Goal: Task Accomplishment & Management: Complete application form

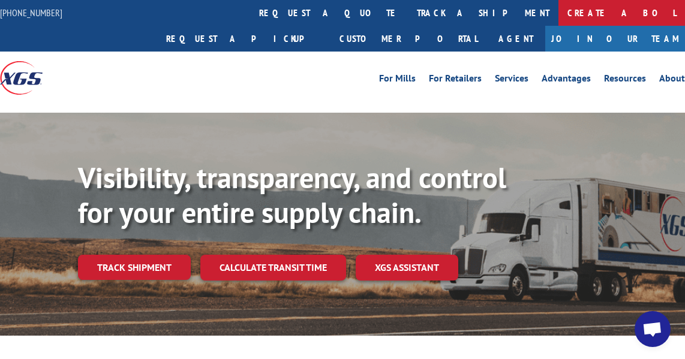
click at [558, 14] on link "Create a BOL" at bounding box center [621, 13] width 127 height 26
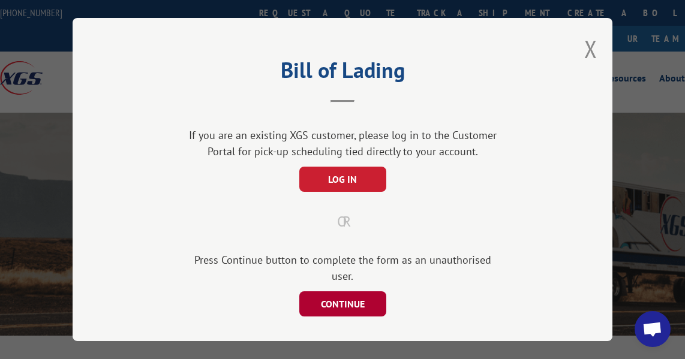
click at [349, 291] on button "CONTINUE" at bounding box center [342, 303] width 87 height 25
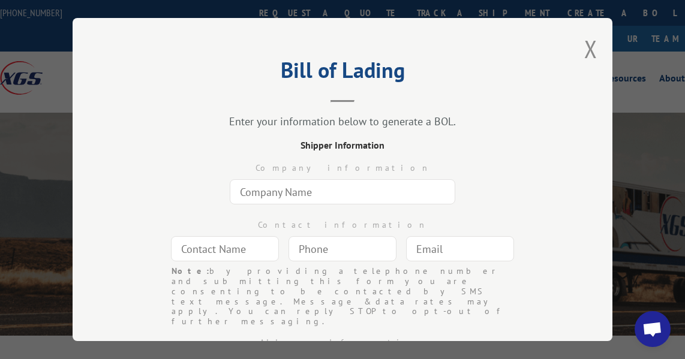
click at [311, 187] on input "text" at bounding box center [342, 191] width 225 height 25
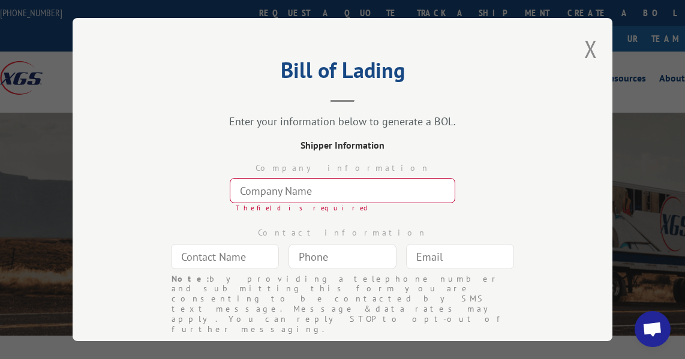
click at [333, 182] on input "text" at bounding box center [342, 190] width 225 height 25
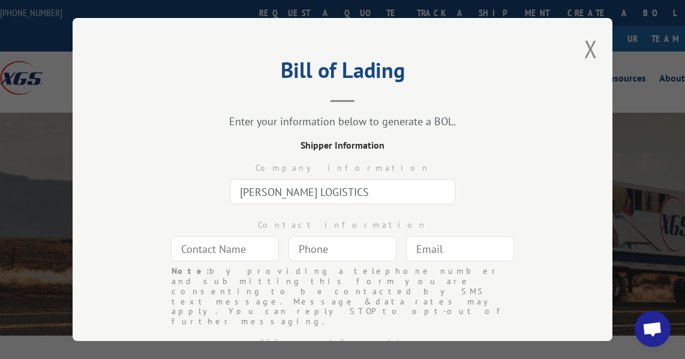
type input "[PERSON_NAME] LOGISTICS"
type input "SHIPPING"
type input "(___) ___-____"
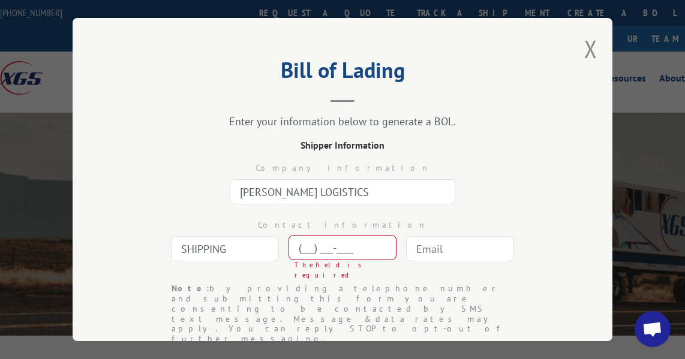
click at [306, 242] on input "(___) ___-____" at bounding box center [342, 247] width 108 height 25
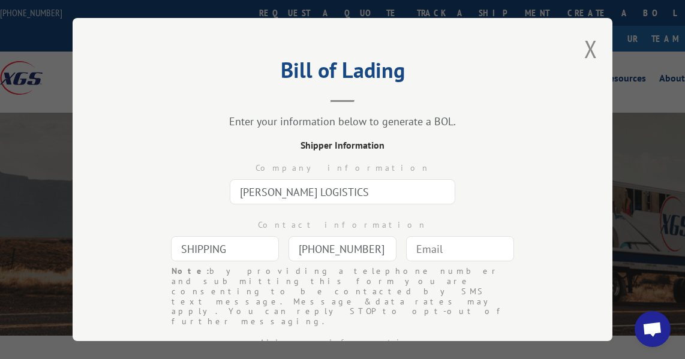
type input "[PHONE_NUMBER]"
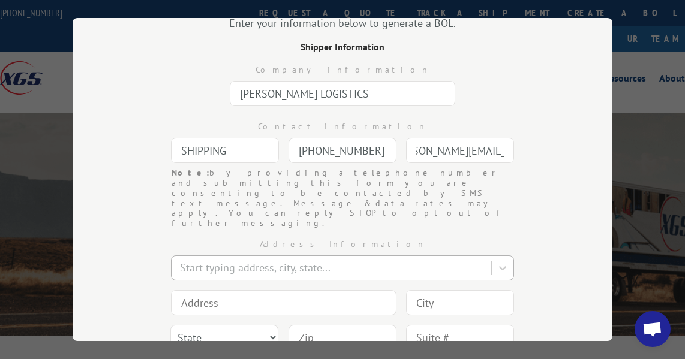
scroll to position [100, 0]
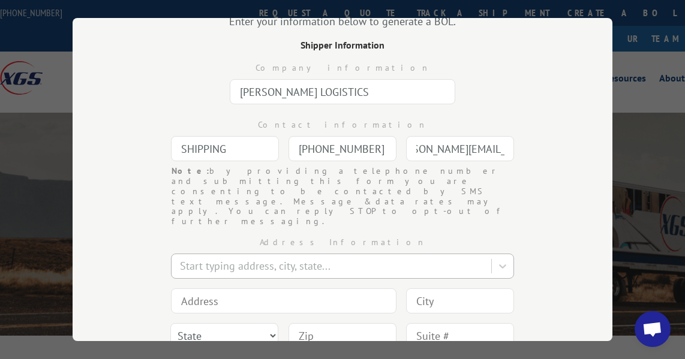
type input "[PERSON_NAME][EMAIL_ADDRESS][DOMAIN_NAME]"
click at [318, 258] on div at bounding box center [332, 266] width 305 height 16
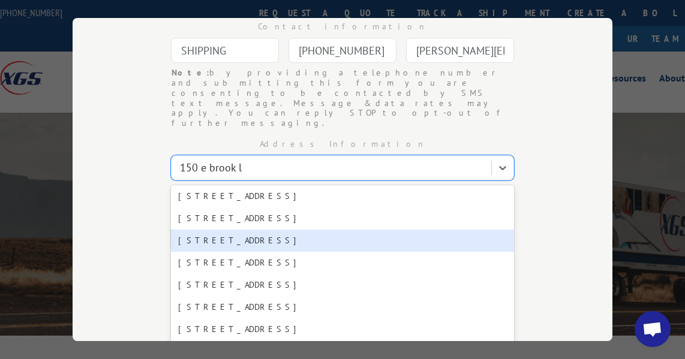
scroll to position [0, 0]
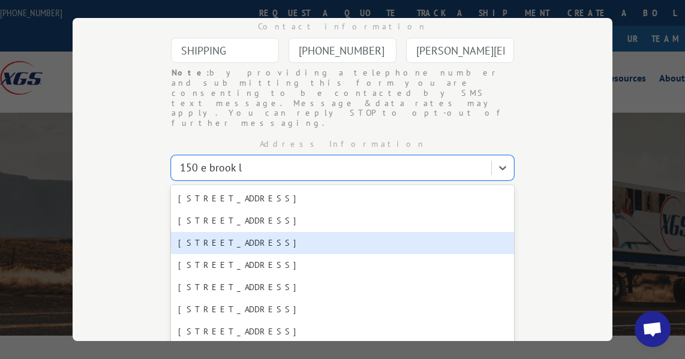
type input "150 e brook l"
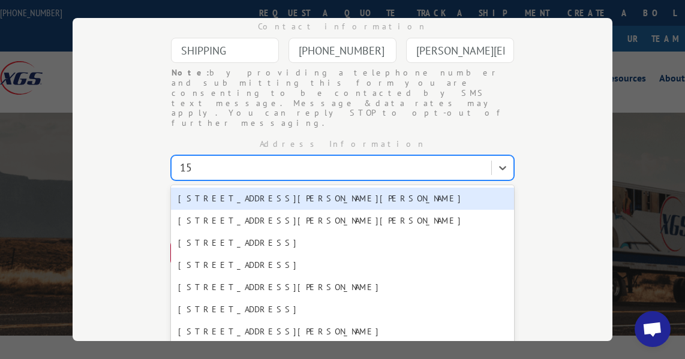
type input "1"
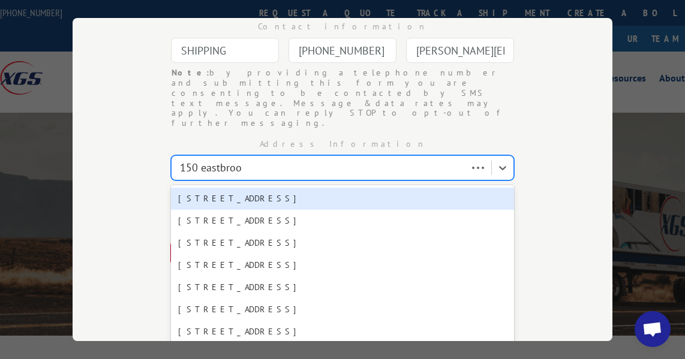
type input "150 eastbrook"
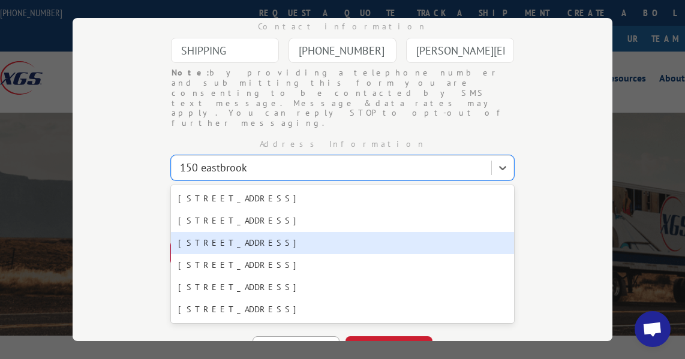
click at [256, 232] on div "[STREET_ADDRESS]" at bounding box center [342, 243] width 343 height 22
type input "[STREET_ADDRESS]"
type input "[PERSON_NAME]"
select select "PA"
type input "16002"
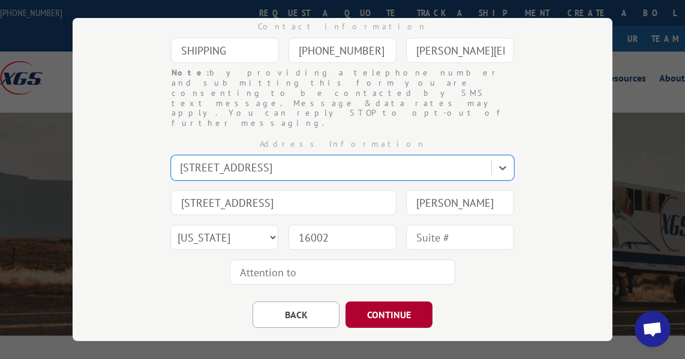
click at [395, 302] on button "CONTINUE" at bounding box center [388, 315] width 87 height 26
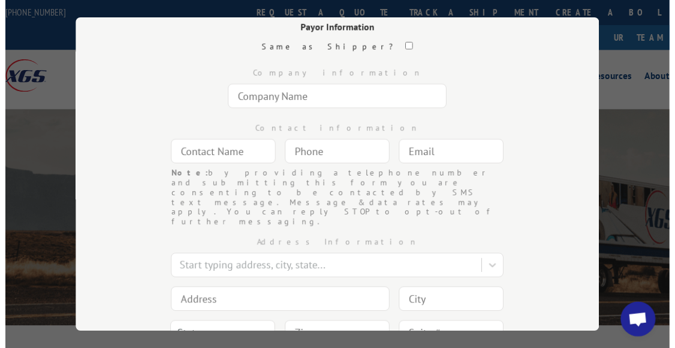
scroll to position [79, 0]
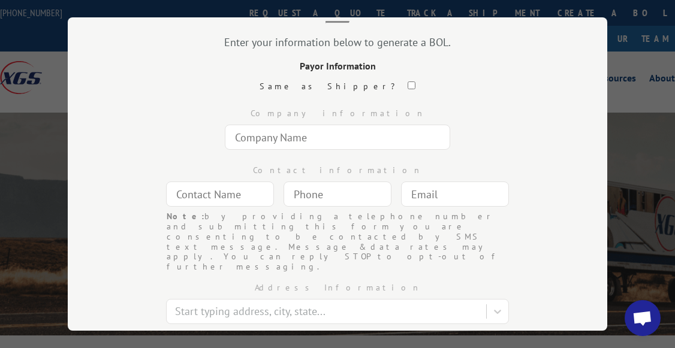
click at [280, 131] on input "text" at bounding box center [337, 137] width 225 height 25
type input "[PERSON_NAME] SPORTS GROUP LLC"
type input "[PERSON_NAME]"
type input "(___) ___-____"
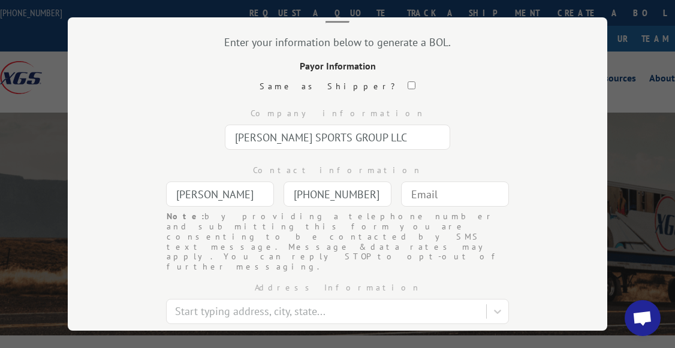
type input "[PHONE_NUMBER]"
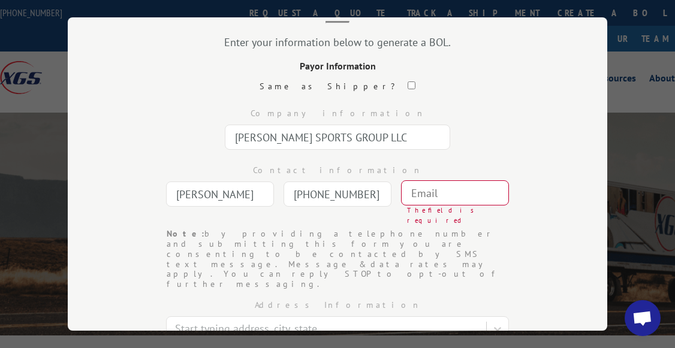
paste input "[PERSON_NAME][EMAIL_ADDRESS][DOMAIN_NAME]"
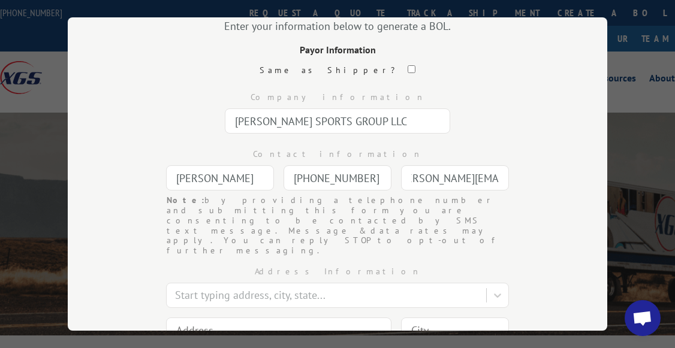
scroll to position [98, 0]
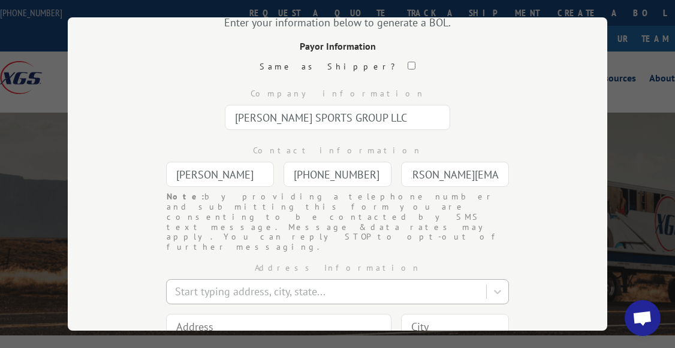
type input "[PERSON_NAME][EMAIL_ADDRESS][DOMAIN_NAME]"
click at [282, 284] on div at bounding box center [327, 292] width 305 height 16
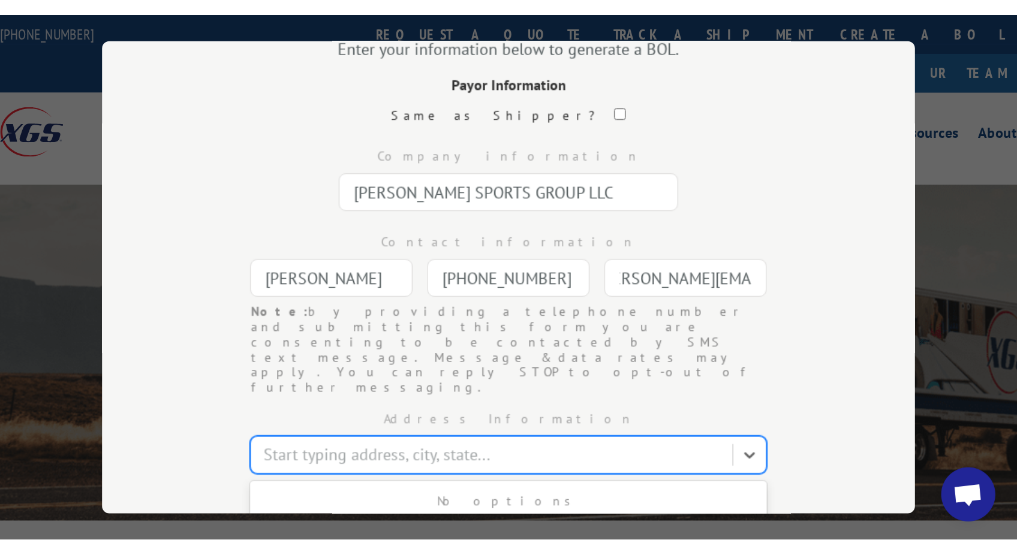
scroll to position [0, 0]
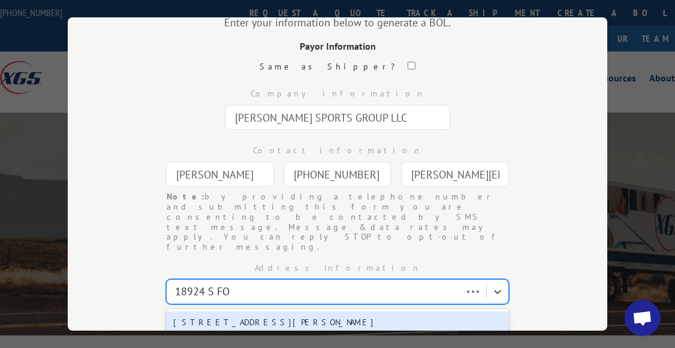
type input "18924 S FOR"
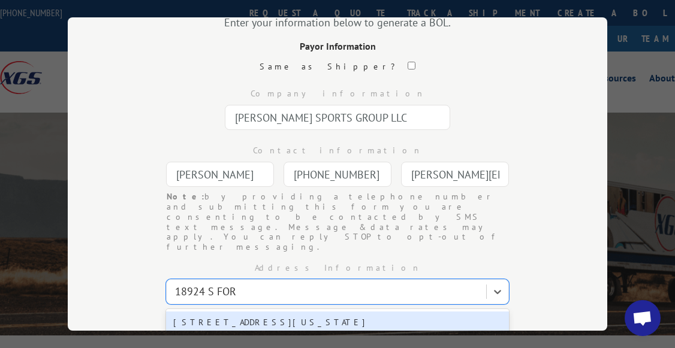
click at [293, 312] on div "[STREET_ADDRESS][US_STATE]" at bounding box center [337, 323] width 343 height 22
type input "[STREET_ADDRESS]"
type input "[US_STATE][GEOGRAPHIC_DATA]"
select select "OR"
type input "97045"
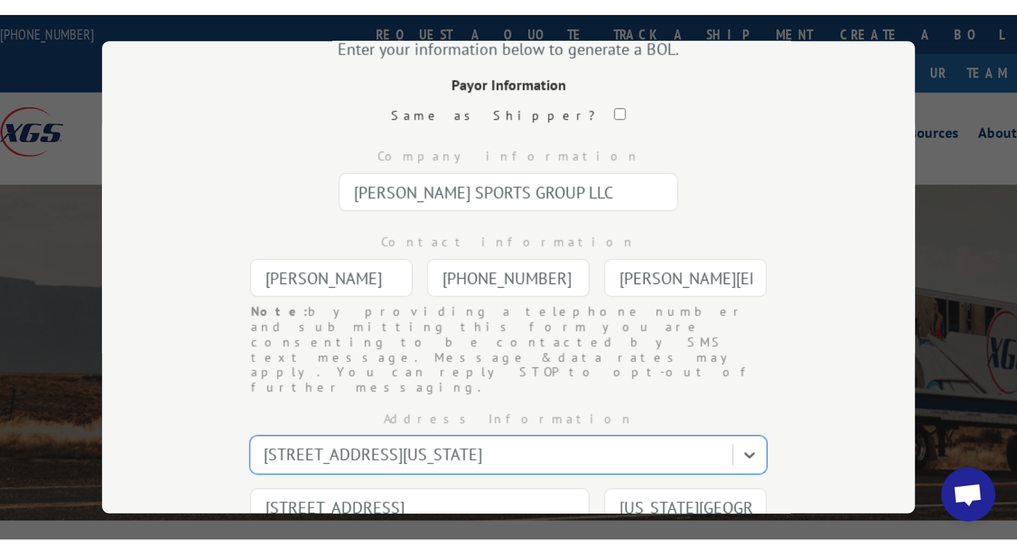
scroll to position [55, 0]
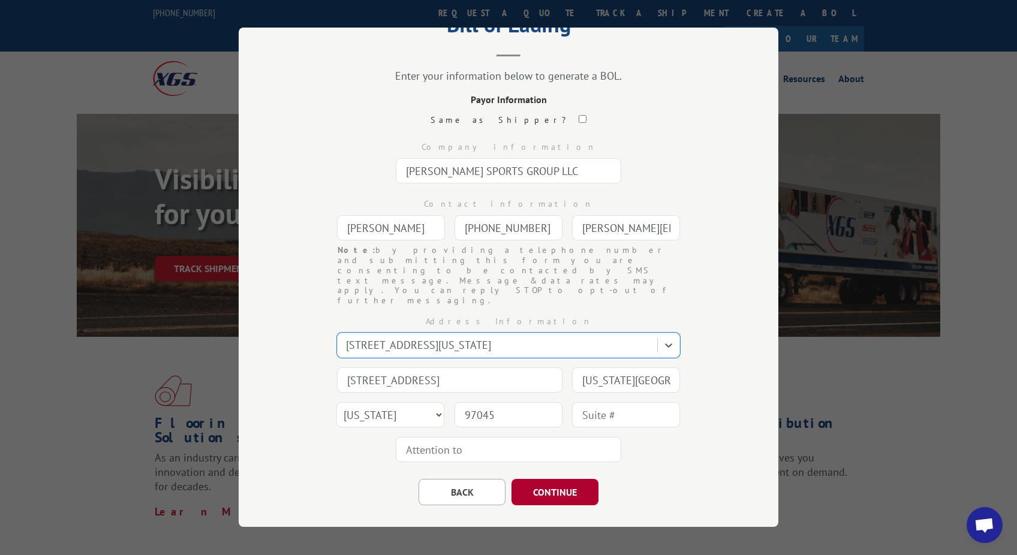
click at [542, 479] on button "CONTINUE" at bounding box center [555, 492] width 87 height 26
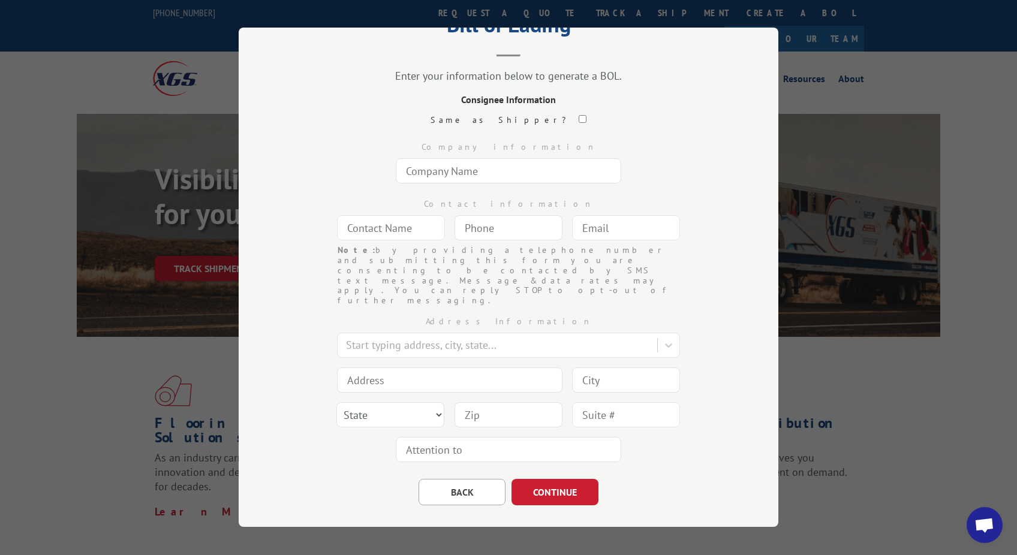
click at [486, 172] on input "text" at bounding box center [508, 170] width 225 height 25
type input "[PERSON_NAME] SPORTS"
type input "[PERSON_NAME]"
type input "(___) ___-____"
type input "[PHONE_NUMBER]"
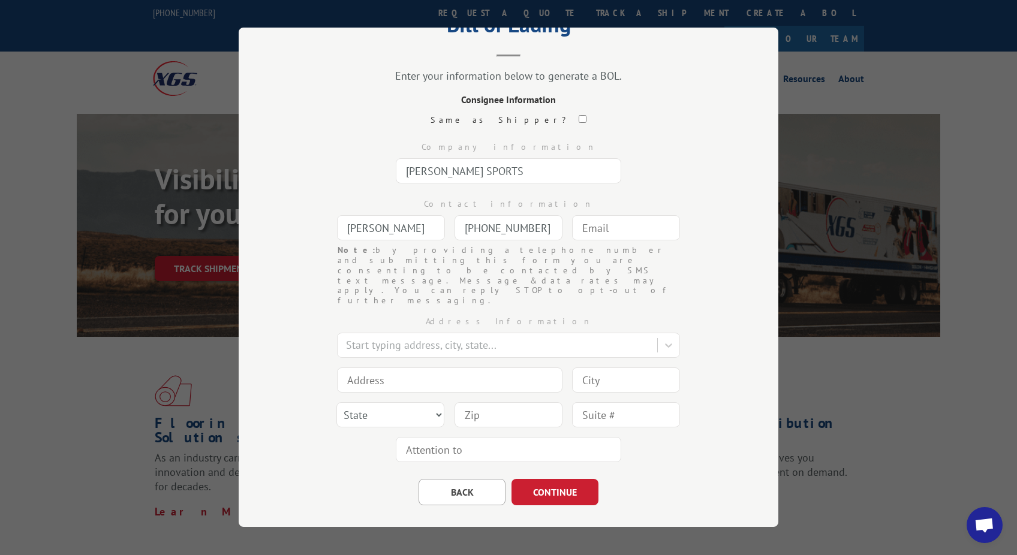
paste input "[PERSON_NAME][EMAIL_ADDRESS][DOMAIN_NAME]"
type input "[PERSON_NAME][EMAIL_ADDRESS][DOMAIN_NAME]"
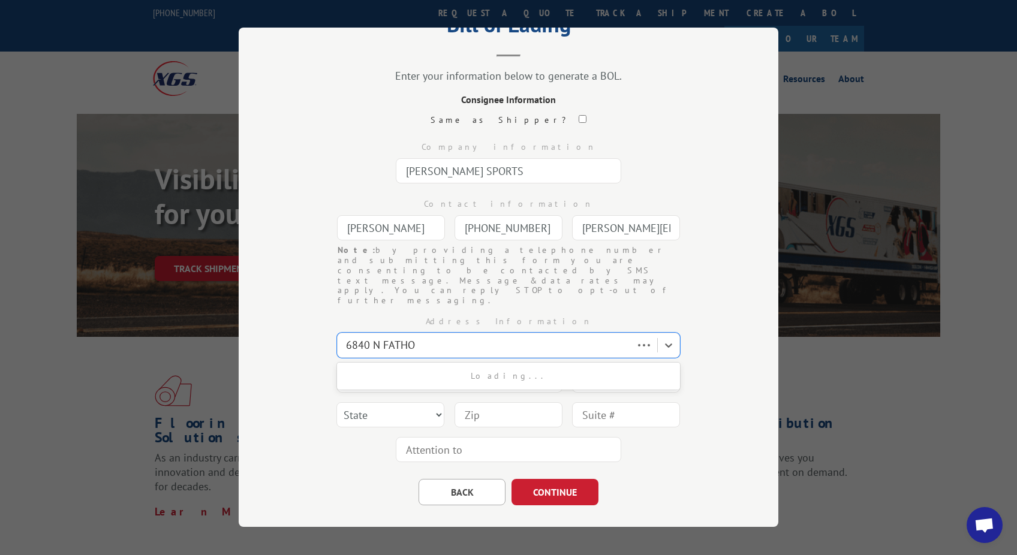
type input "6840 N FATHOM"
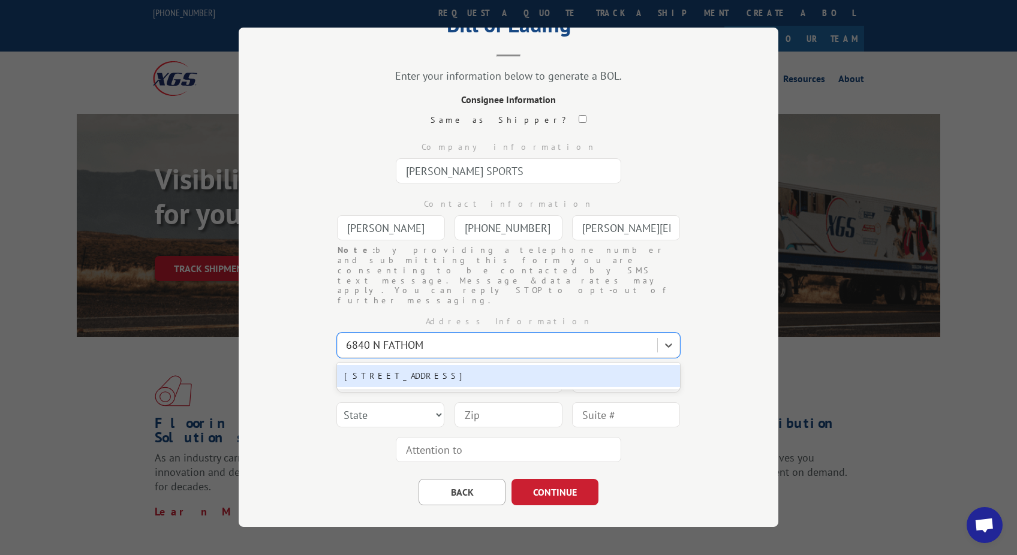
type input "[STREET_ADDRESS]"
type input "[GEOGRAPHIC_DATA]"
select select "OR"
type input "97217"
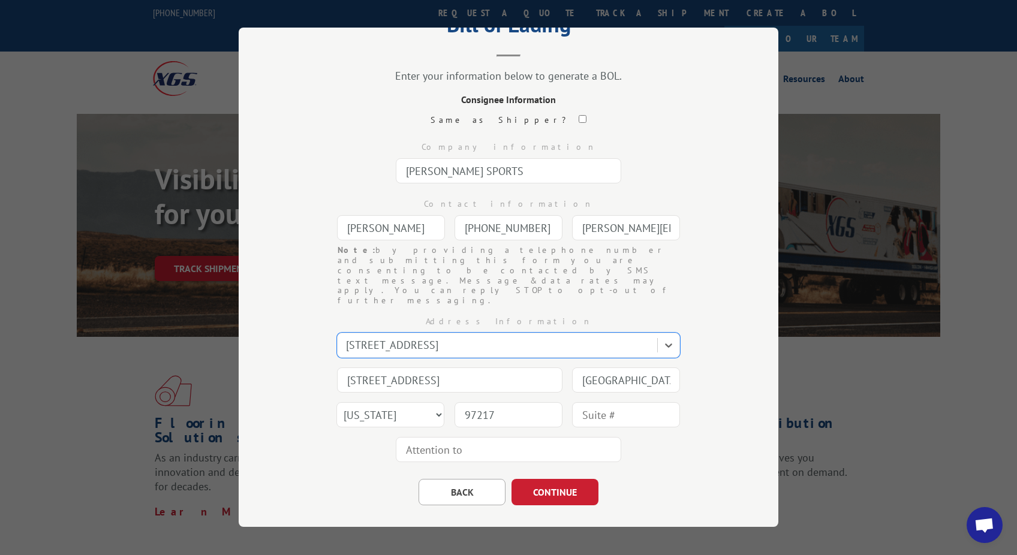
click at [503, 437] on input "text" at bounding box center [508, 449] width 225 height 25
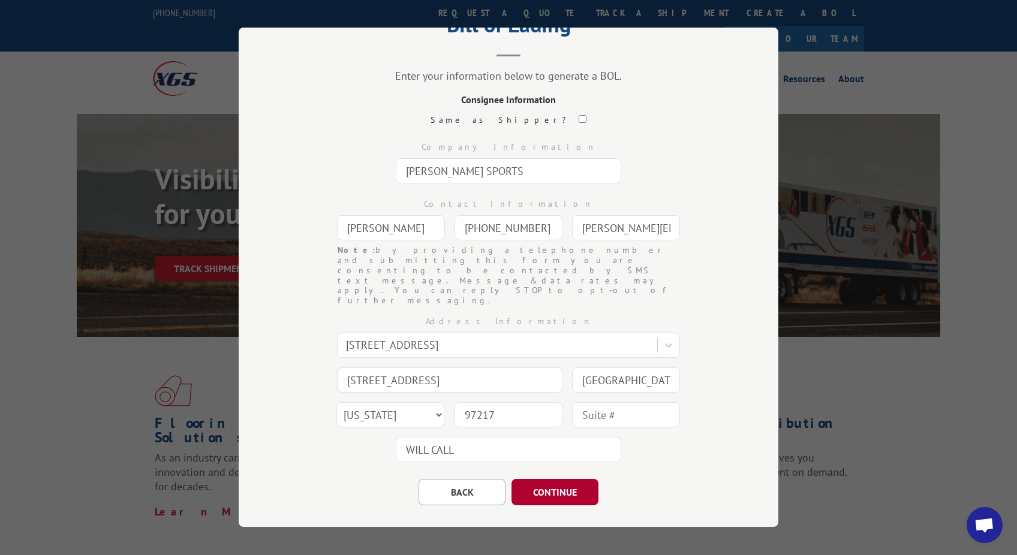
type input "WILL CALL"
click at [562, 479] on button "CONTINUE" at bounding box center [555, 492] width 87 height 26
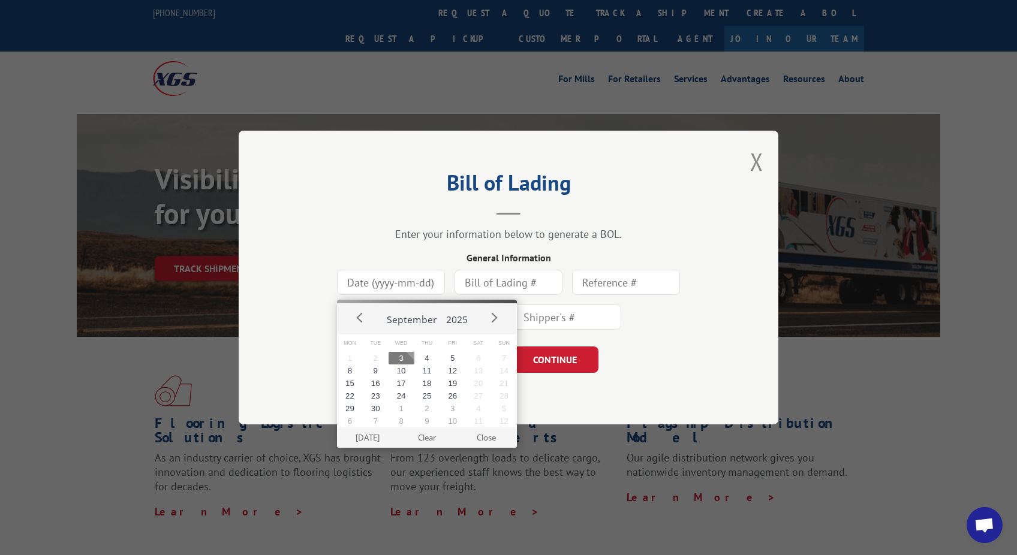
click at [371, 281] on input at bounding box center [391, 282] width 108 height 25
click at [447, 359] on button "5" at bounding box center [453, 358] width 26 height 13
type input "[DATE]"
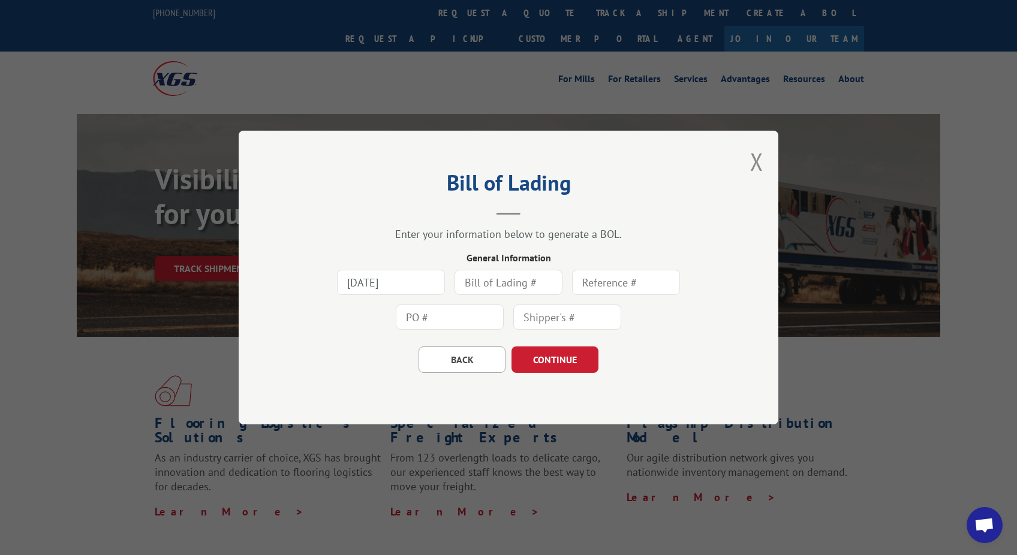
click at [487, 278] on input "text" at bounding box center [509, 282] width 108 height 25
type input "7118"
type input "P"
click at [546, 320] on input "text" at bounding box center [567, 317] width 108 height 25
type input "PU# 7118"
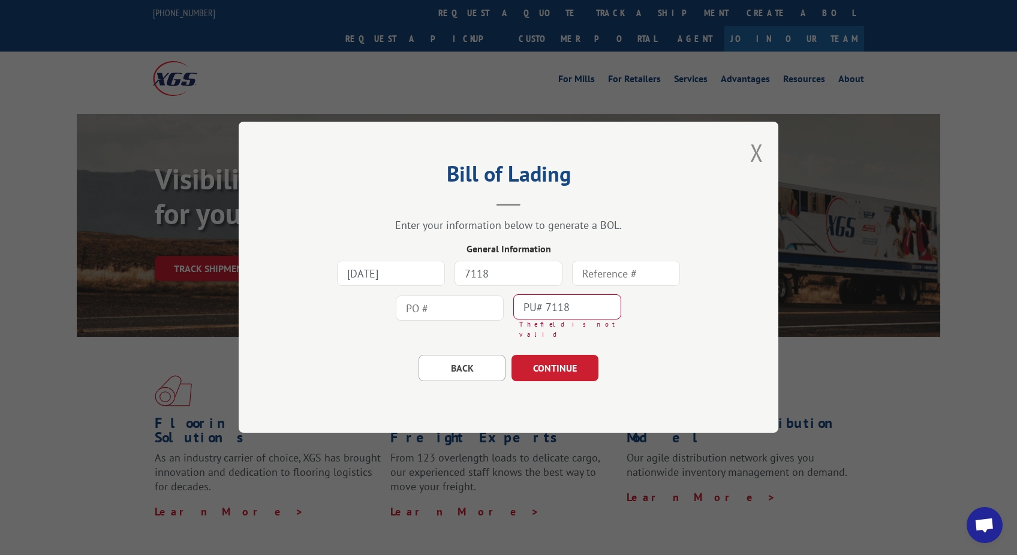
click at [435, 281] on div "[DATE] 7118 PU# 7118 The field is not valid" at bounding box center [509, 300] width 420 height 87
type input "7118"
click at [539, 312] on input "PU# 7118" at bounding box center [567, 307] width 108 height 25
click at [621, 269] on input "text" at bounding box center [626, 273] width 108 height 25
click at [539, 307] on input "PU 7118" at bounding box center [567, 307] width 108 height 25
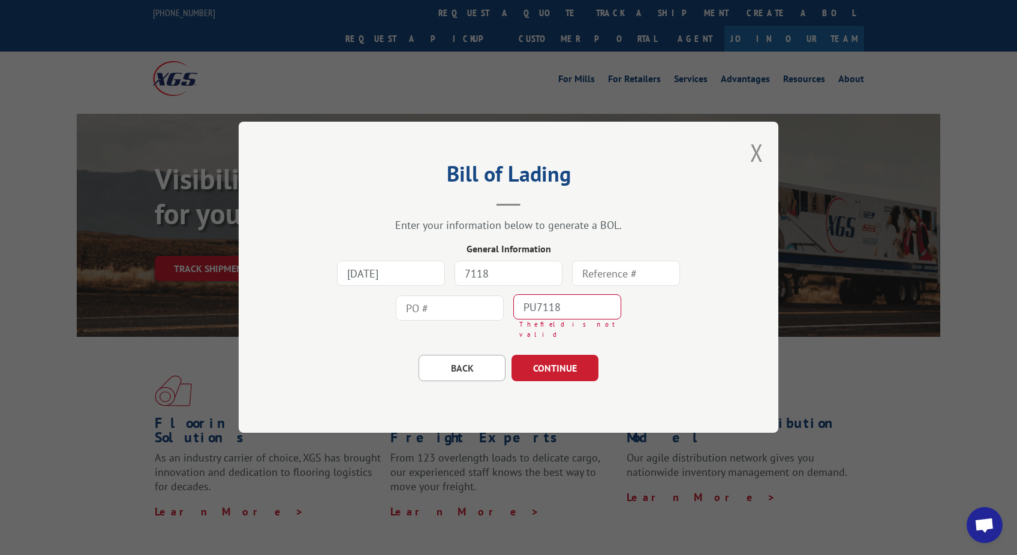
type input "PU7118"
click at [631, 284] on input "text" at bounding box center [626, 273] width 108 height 25
click at [571, 310] on input "PU7118" at bounding box center [567, 307] width 108 height 25
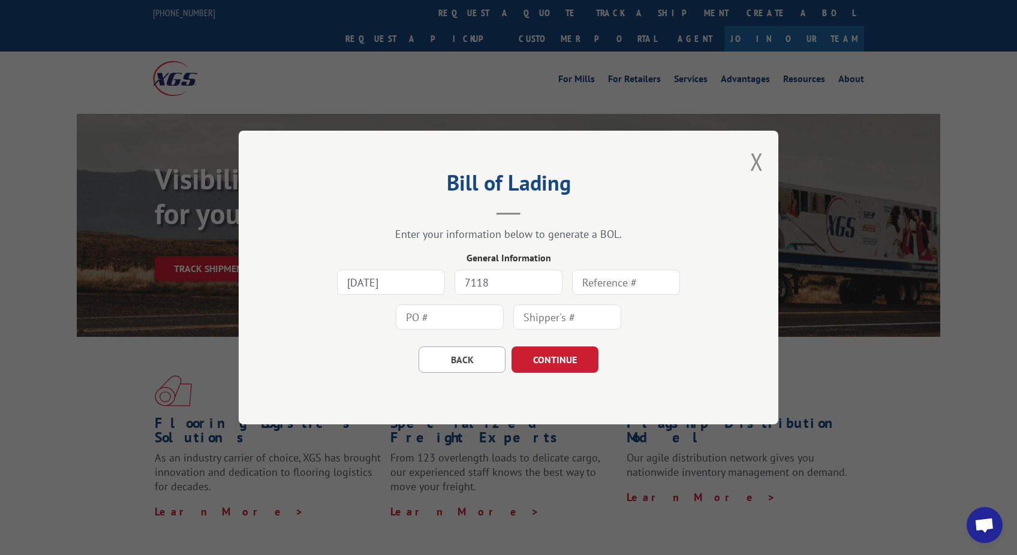
click at [527, 282] on input "7118" at bounding box center [509, 282] width 108 height 25
click at [630, 287] on input "text" at bounding box center [626, 282] width 108 height 25
paste input "[PERSON_NAME][EMAIL_ADDRESS][DOMAIN_NAME]"
type input "PU 7118"
drag, startPoint x: 623, startPoint y: 283, endPoint x: 563, endPoint y: 282, distance: 60.6
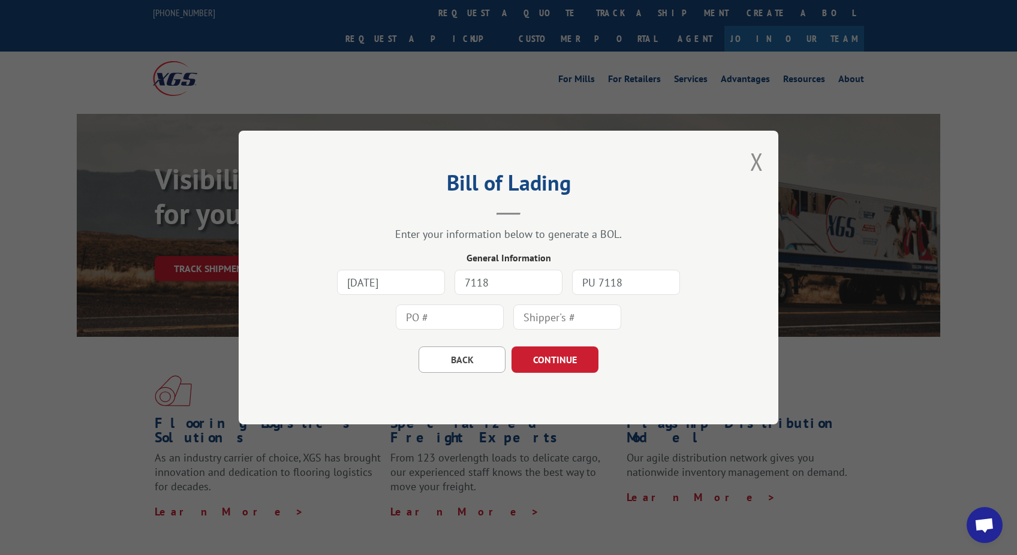
click at [563, 282] on div "[DATE] 7118 PU 7118" at bounding box center [509, 300] width 420 height 70
click at [566, 360] on button "CONTINUE" at bounding box center [555, 360] width 87 height 26
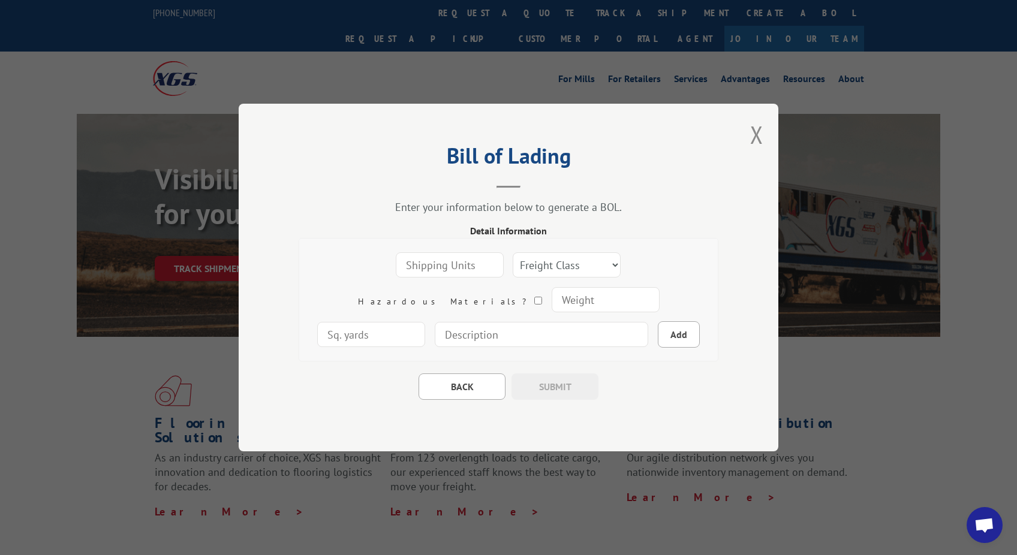
click at [408, 272] on input "number" at bounding box center [450, 264] width 108 height 25
type input "1"
select select "200"
click at [552, 298] on input "number" at bounding box center [606, 299] width 108 height 25
type input "280"
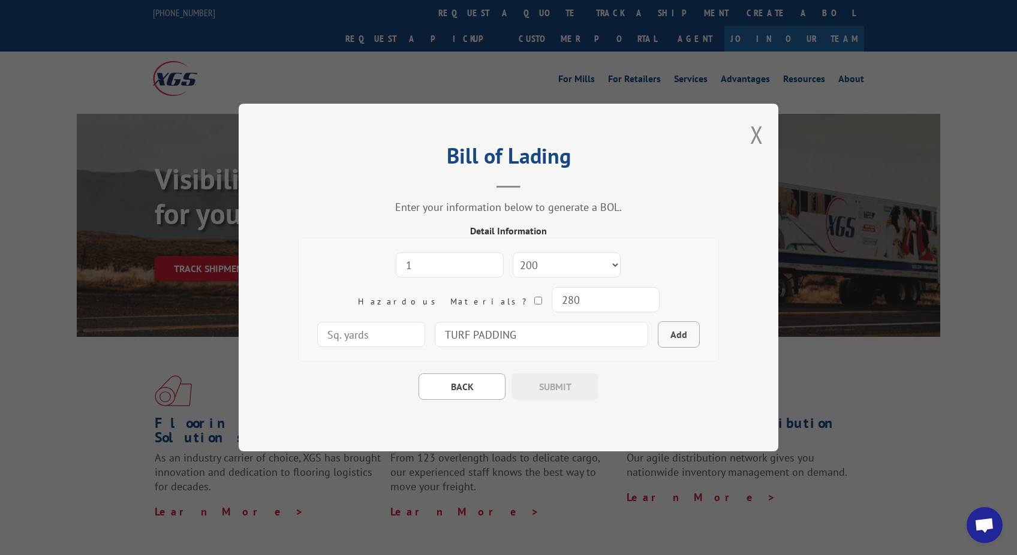
type input "TURF PADDING"
click at [658, 335] on button "Add" at bounding box center [679, 334] width 42 height 26
select select
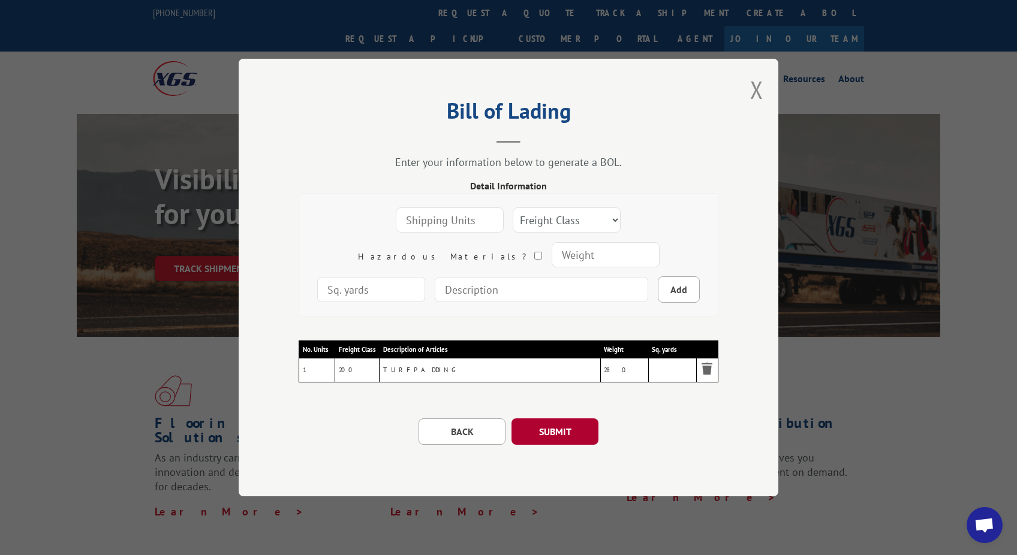
click at [554, 432] on button "SUBMIT" at bounding box center [555, 432] width 87 height 26
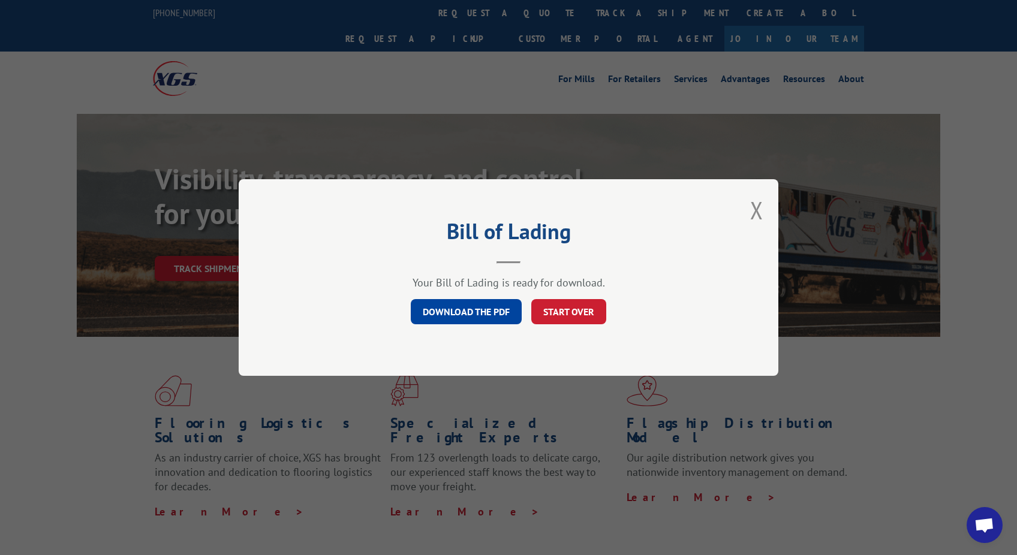
click at [482, 308] on link "DOWNLOAD THE PDF" at bounding box center [466, 311] width 111 height 25
